Goal: Task Accomplishment & Management: Manage account settings

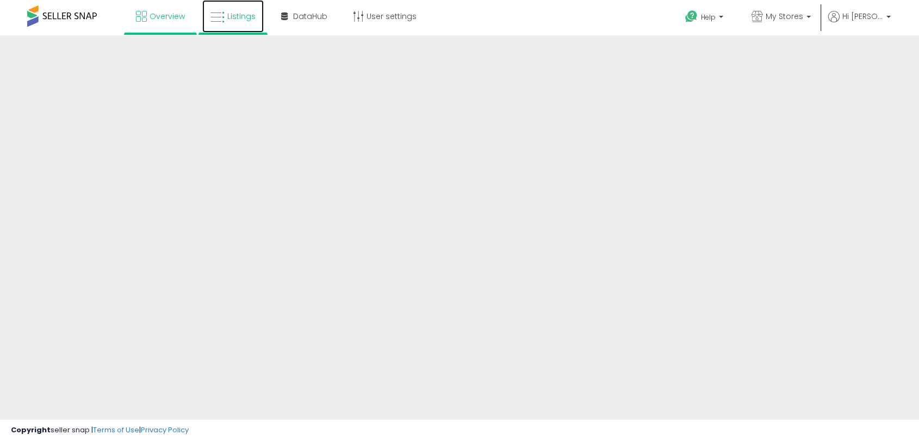
click at [235, 14] on span "Listings" at bounding box center [241, 16] width 28 height 11
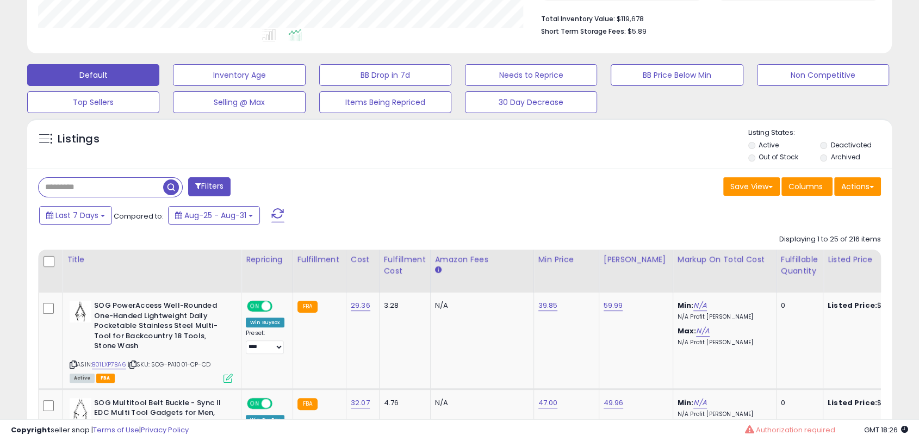
scroll to position [281, 0]
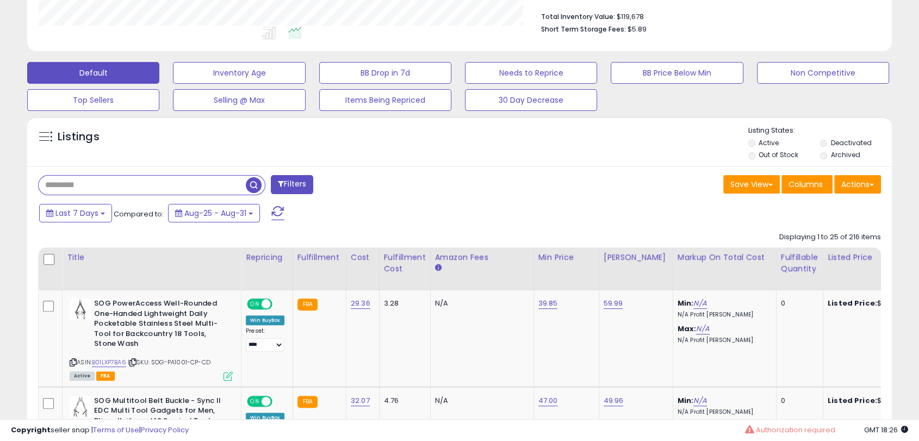
click at [79, 189] on input "text" at bounding box center [142, 185] width 207 height 19
paste input "**********"
type input "**********"
drag, startPoint x: 294, startPoint y: 208, endPoint x: 278, endPoint y: 213, distance: 16.5
click at [278, 213] on div "Last 7 Days Compared to: Aug-25 - Aug-31" at bounding box center [352, 214] width 632 height 24
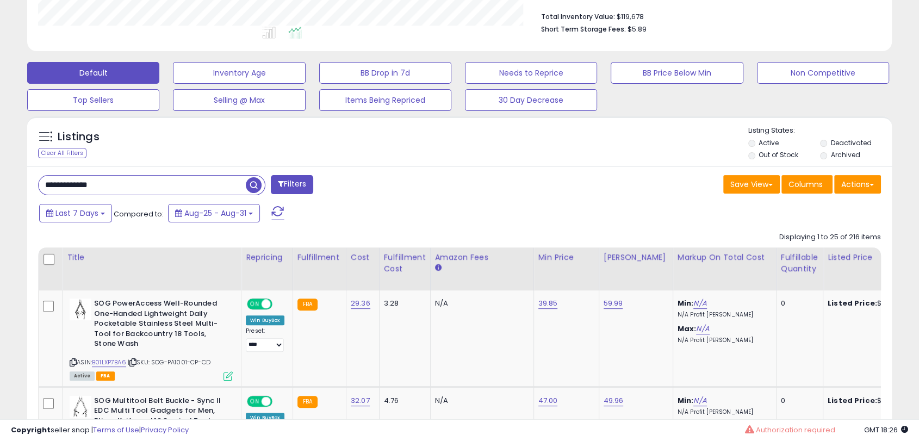
click at [278, 213] on span at bounding box center [277, 213] width 13 height 14
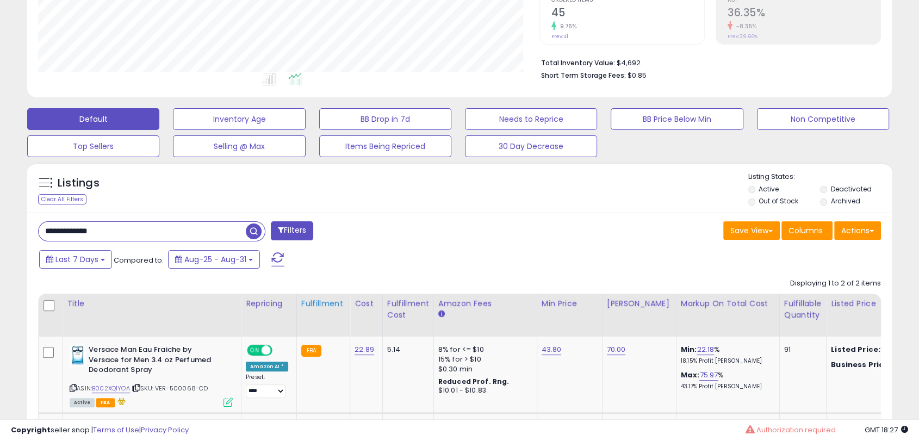
scroll to position [377, 0]
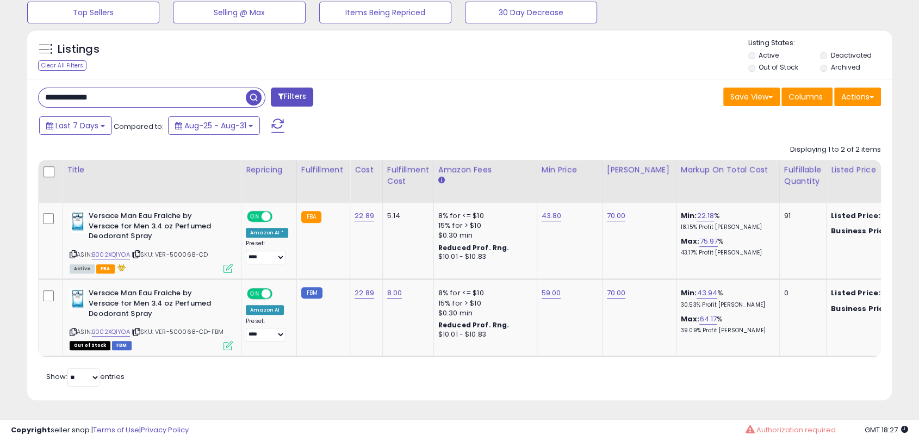
click at [494, 388] on div "Retrieving listings data.. Displaying 1 to 2 of 2 items Title Repricing" at bounding box center [459, 264] width 843 height 250
click at [101, 250] on link "B002XQ1YOA" at bounding box center [111, 254] width 38 height 9
